Goal: Transaction & Acquisition: Book appointment/travel/reservation

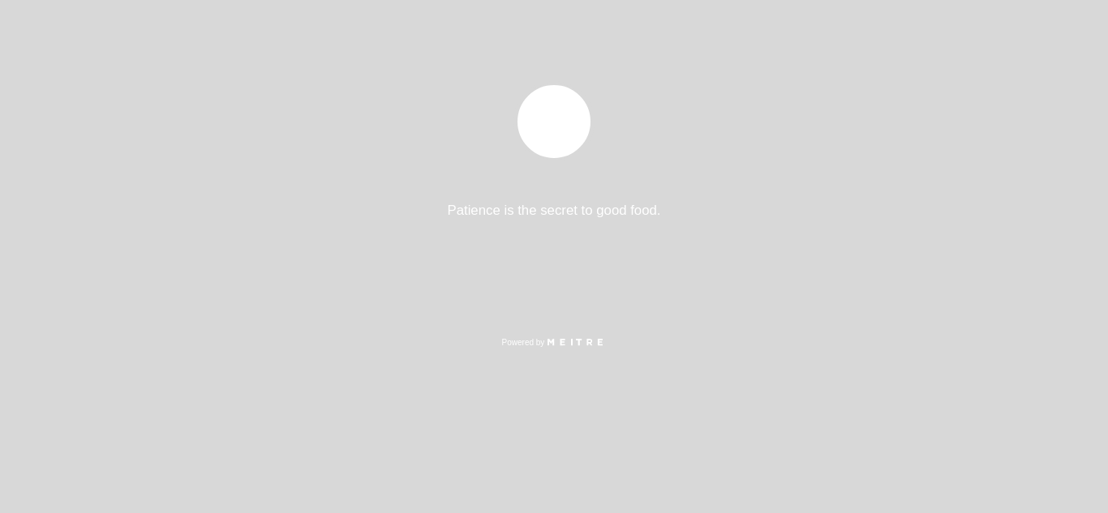
select select "es"
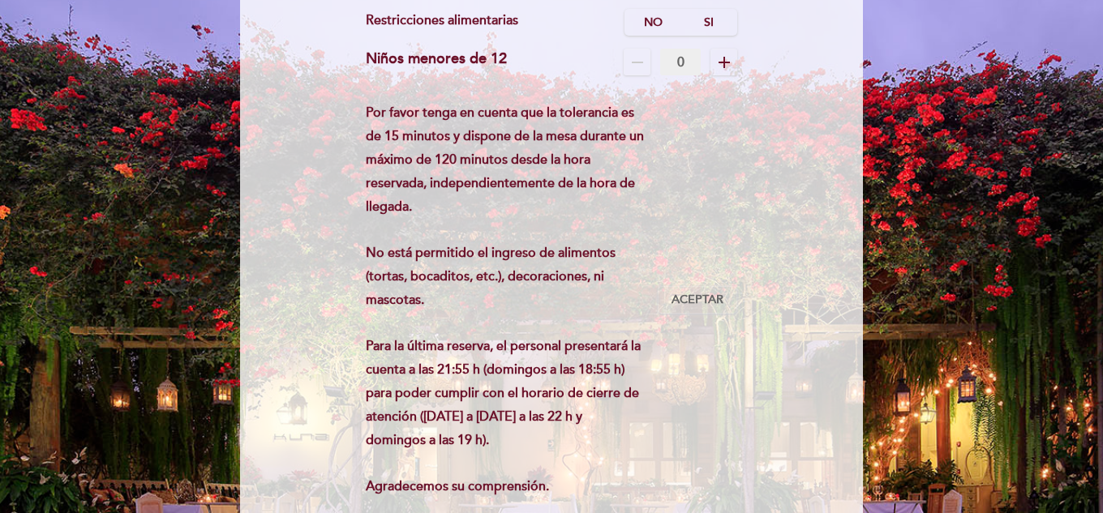
scroll to position [243, 0]
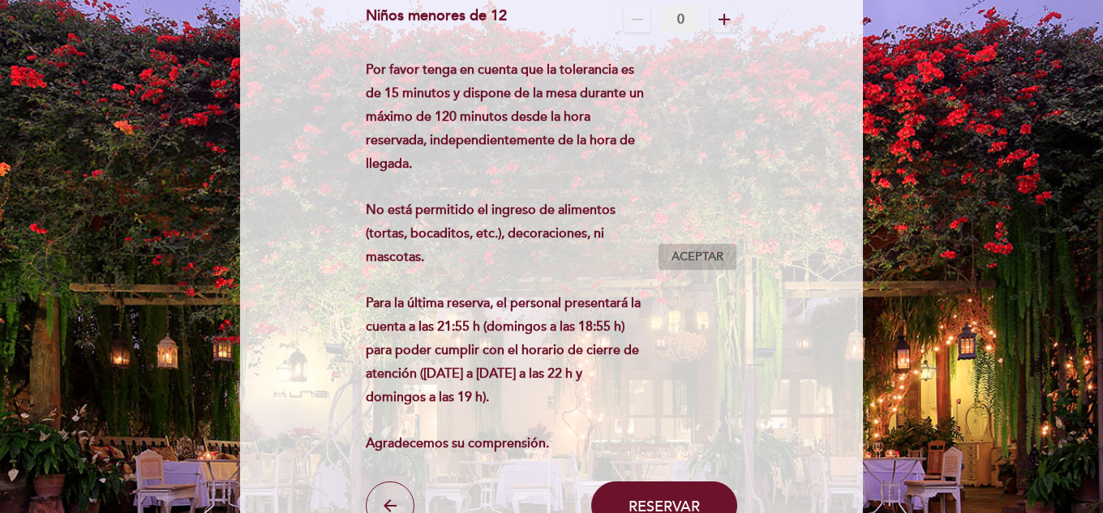
click at [711, 249] on span "Aceptar" at bounding box center [697, 257] width 52 height 17
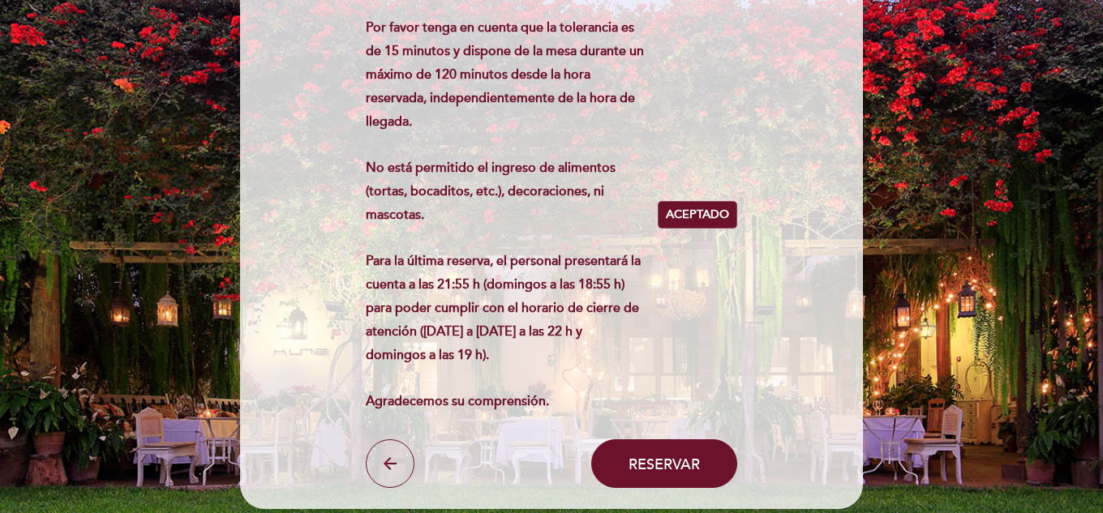
scroll to position [324, 0]
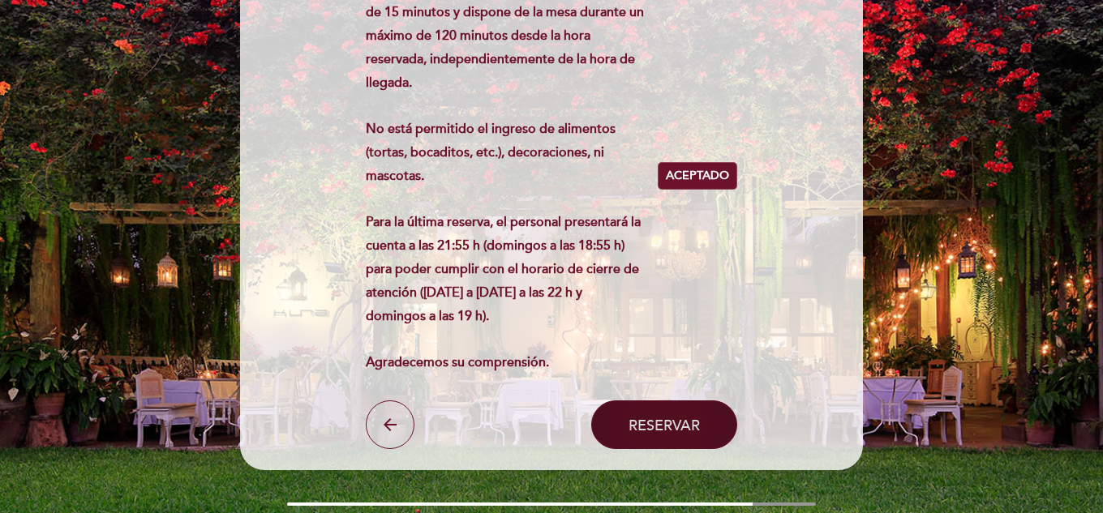
click at [701, 416] on button "Reservar" at bounding box center [664, 425] width 146 height 49
click at [687, 420] on span "Reservar" at bounding box center [663, 425] width 71 height 18
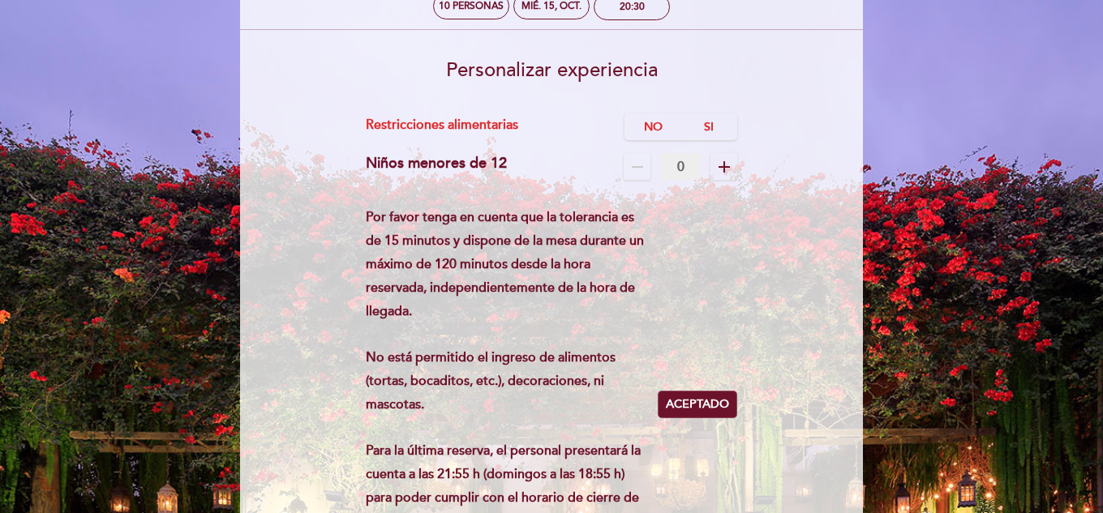
scroll to position [89, 0]
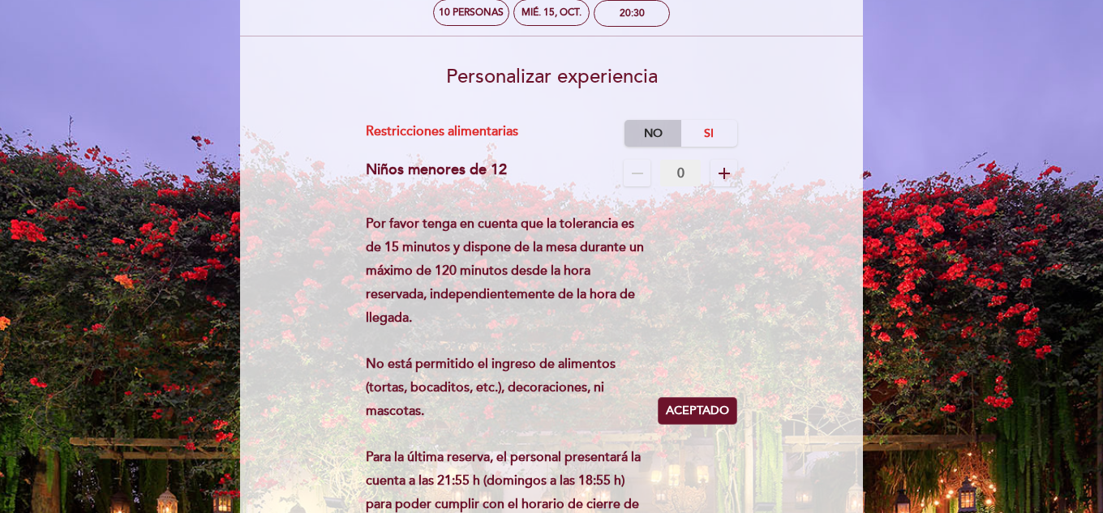
click at [662, 136] on label "No" at bounding box center [652, 133] width 57 height 27
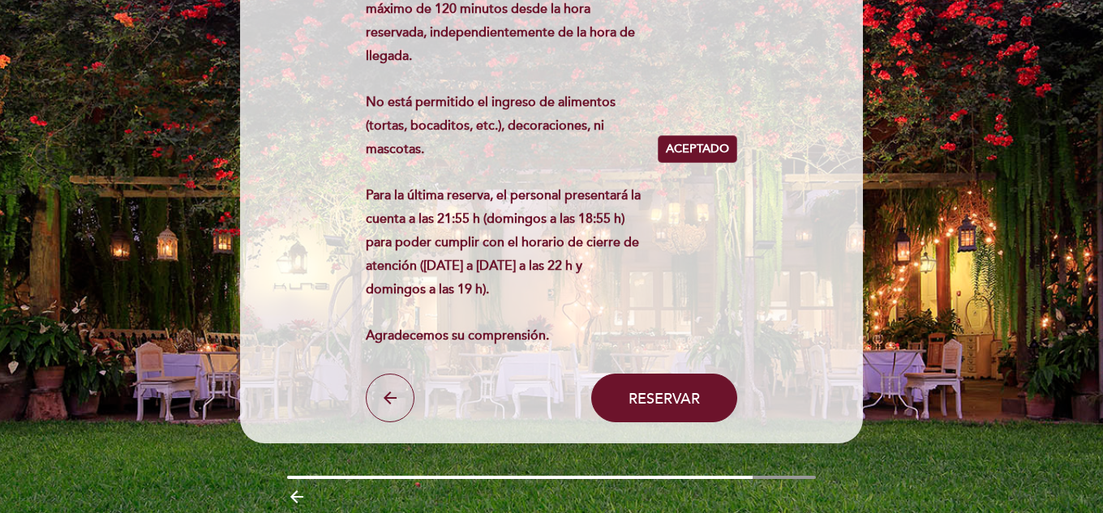
scroll to position [414, 0]
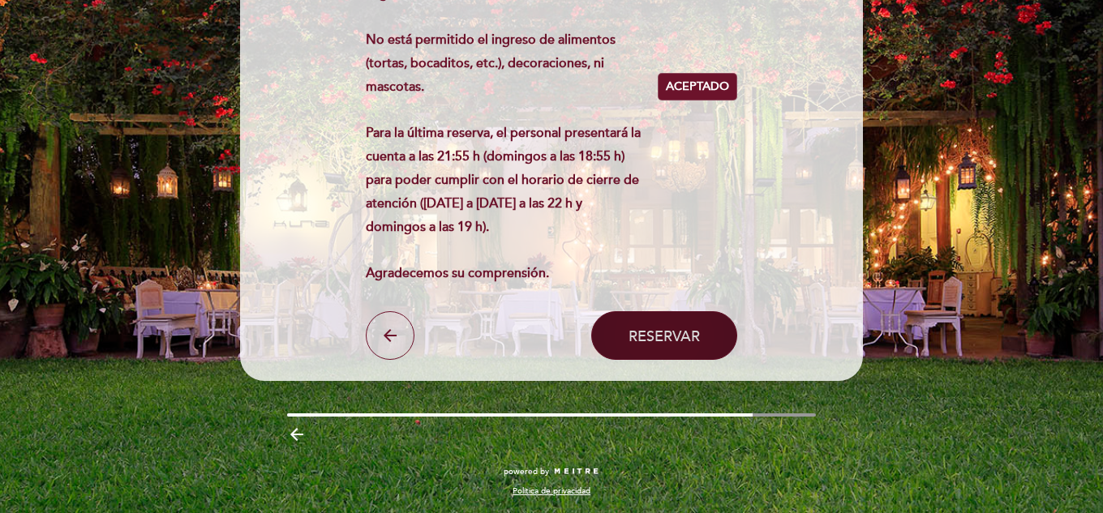
click at [663, 341] on span "Reservar" at bounding box center [663, 336] width 71 height 18
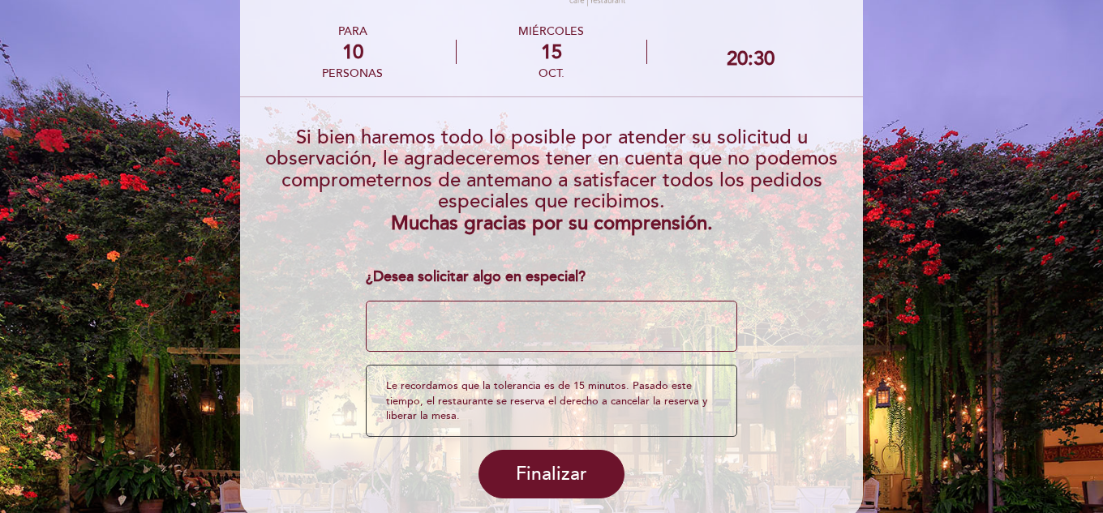
scroll to position [101, 0]
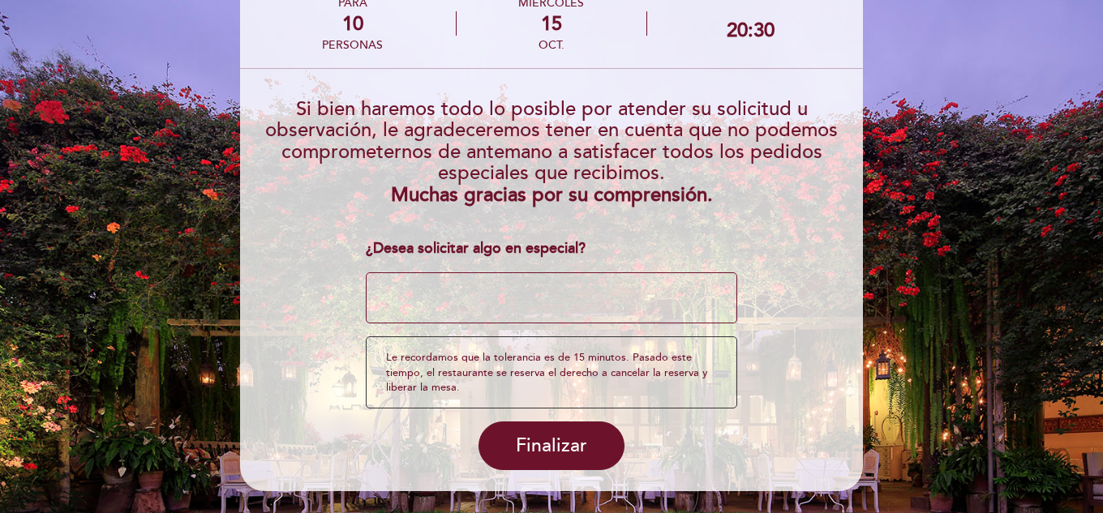
click at [434, 298] on textarea at bounding box center [552, 298] width 372 height 52
type textarea "A"
type textarea "E"
click at [479, 294] on textarea at bounding box center [552, 298] width 372 height 52
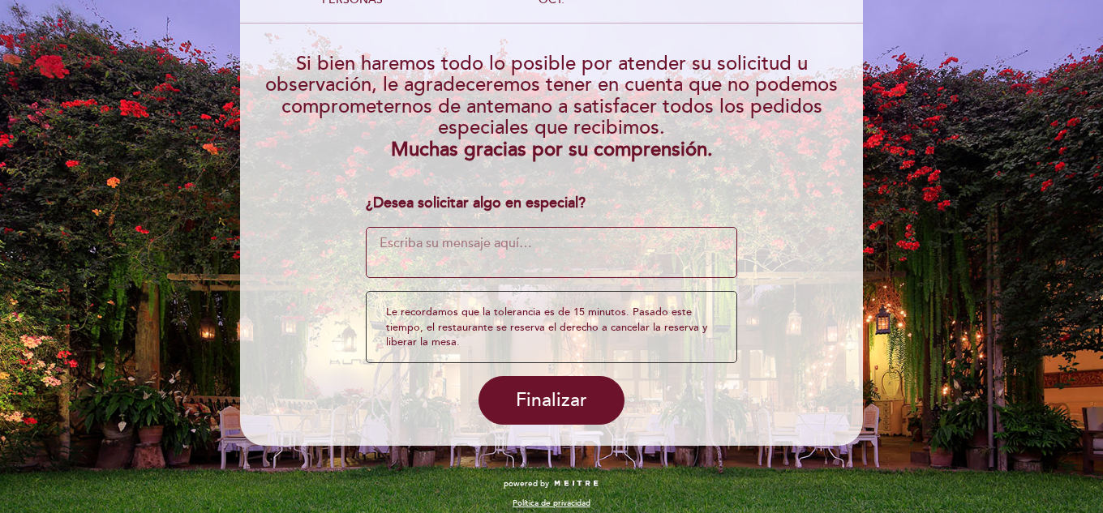
scroll to position [160, 0]
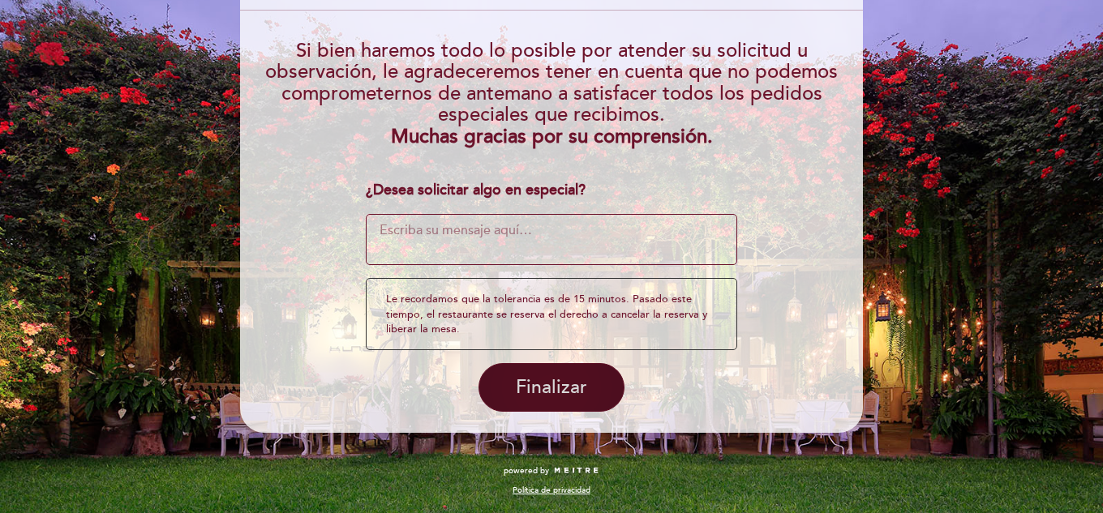
click at [568, 396] on span "Finalizar" at bounding box center [551, 387] width 71 height 23
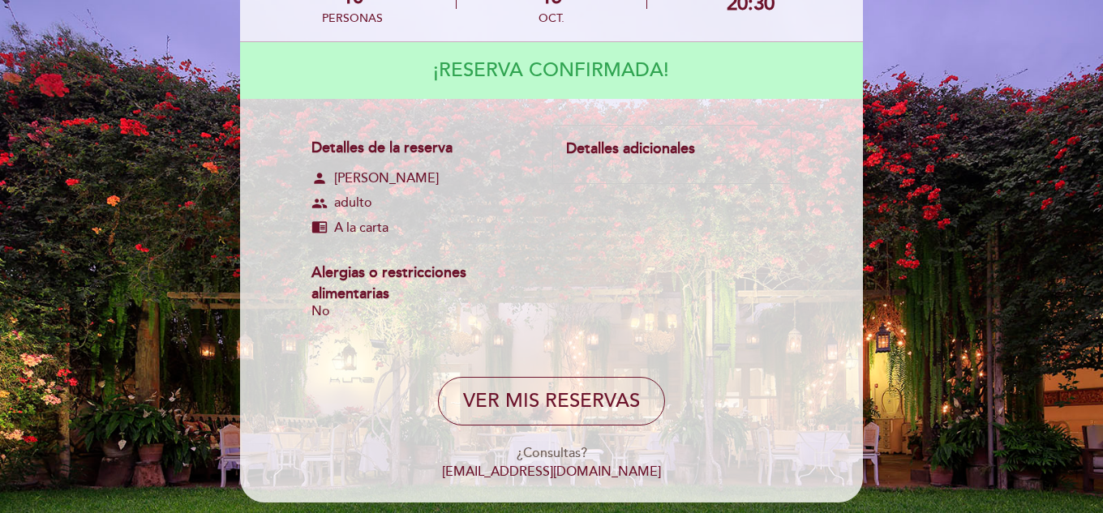
scroll to position [197, 0]
